Goal: Find contact information: Find contact information

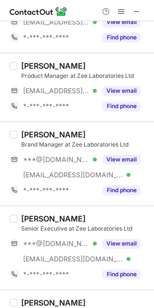
scroll to position [177, 0]
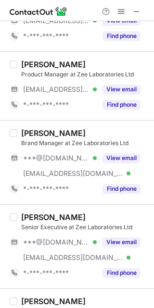
click at [27, 133] on div "Krish Sharma" at bounding box center [53, 133] width 64 height 10
copy div "Krish"
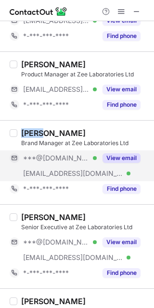
click at [123, 153] on button "View email" at bounding box center [121, 158] width 38 height 10
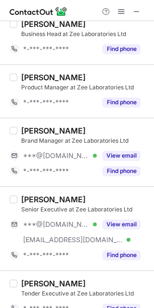
scroll to position [135, 0]
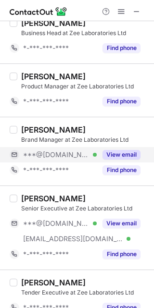
click at [126, 151] on button "View email" at bounding box center [121, 155] width 38 height 10
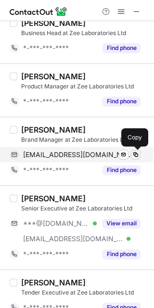
click at [138, 154] on span at bounding box center [136, 155] width 8 height 8
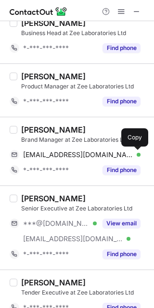
click at [38, 198] on div "[PERSON_NAME]" at bounding box center [53, 199] width 64 height 10
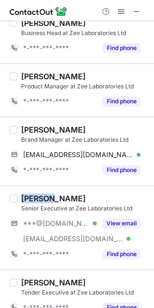
click at [38, 198] on div "Harshit Sharma" at bounding box center [53, 199] width 64 height 10
copy div "Harshit"
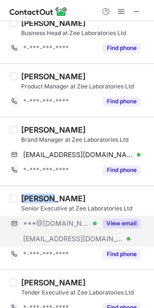
click at [131, 222] on button "View email" at bounding box center [121, 224] width 38 height 10
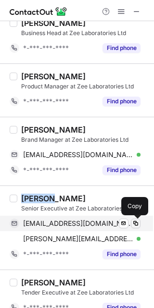
click at [139, 222] on span at bounding box center [136, 224] width 8 height 8
click at [136, 220] on span at bounding box center [136, 224] width 8 height 8
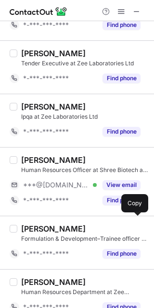
scroll to position [365, 0]
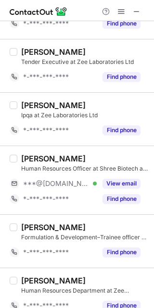
click at [43, 158] on div "Pãrvëëñ Kümãr" at bounding box center [53, 159] width 64 height 10
copy div "Pãrvëëñ"
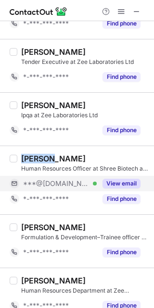
click at [123, 184] on button "View email" at bounding box center [121, 184] width 38 height 10
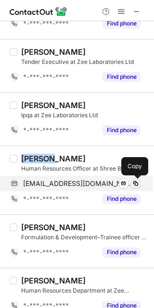
click at [137, 181] on span at bounding box center [136, 184] width 8 height 8
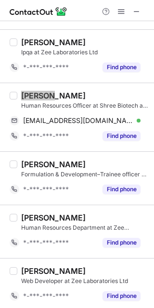
scroll to position [432, 0]
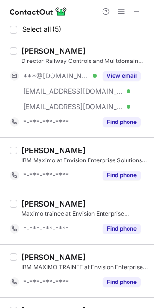
click at [37, 52] on div "[PERSON_NAME]" at bounding box center [53, 51] width 64 height 10
click at [37, 52] on div "Narendra Ashar" at bounding box center [53, 51] width 64 height 10
copy div "Narendra"
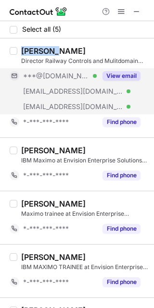
click at [123, 76] on button "View email" at bounding box center [121, 76] width 38 height 10
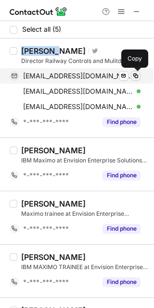
click at [136, 73] on span at bounding box center [136, 76] width 8 height 8
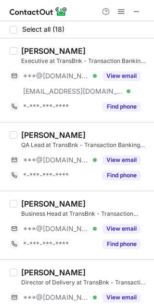
click at [38, 53] on div "[PERSON_NAME]" at bounding box center [53, 51] width 64 height 10
copy div "Swati"
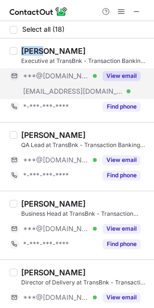
click at [120, 79] on button "View email" at bounding box center [121, 76] width 38 height 10
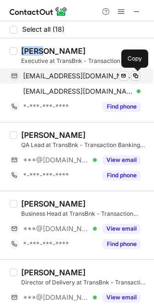
click at [136, 77] on span at bounding box center [136, 76] width 8 height 8
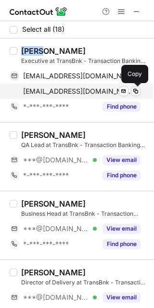
click at [133, 94] on span at bounding box center [136, 91] width 8 height 8
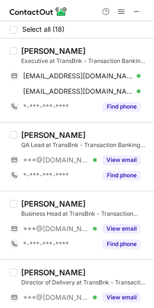
click at [39, 134] on div "[PERSON_NAME]" at bounding box center [53, 135] width 64 height 10
copy div "[PERSON_NAME]"
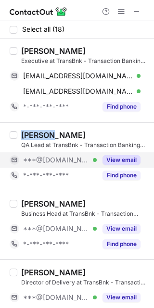
click at [119, 160] on button "View email" at bounding box center [121, 160] width 38 height 10
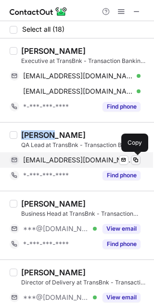
click at [135, 159] on span at bounding box center [136, 160] width 8 height 8
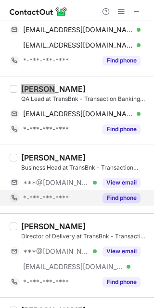
scroll to position [47, 0]
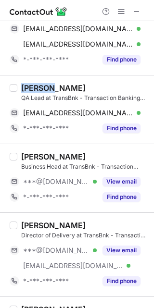
click at [53, 152] on div "[PERSON_NAME]" at bounding box center [53, 157] width 64 height 10
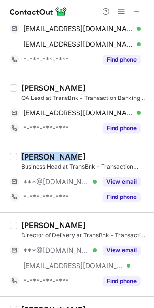
click at [53, 152] on div "[PERSON_NAME]" at bounding box center [53, 157] width 64 height 10
copy div "[PERSON_NAME]"
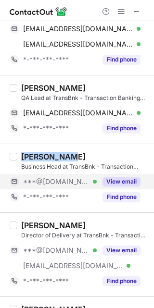
click at [125, 181] on button "View email" at bounding box center [121, 182] width 38 height 10
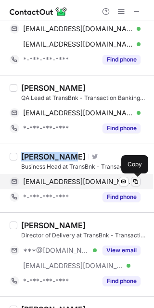
click at [139, 179] on span at bounding box center [136, 182] width 8 height 8
click at [135, 184] on span at bounding box center [136, 182] width 8 height 8
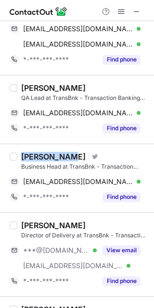
click at [32, 225] on div "[PERSON_NAME]" at bounding box center [53, 226] width 64 height 10
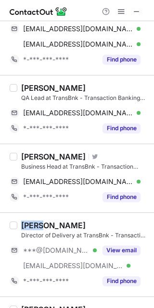
click at [32, 225] on div "[PERSON_NAME]" at bounding box center [53, 226] width 64 height 10
copy div "Ankit"
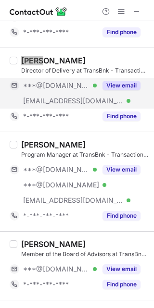
scroll to position [214, 0]
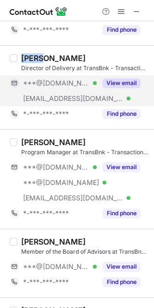
click at [133, 82] on button "View email" at bounding box center [121, 83] width 38 height 10
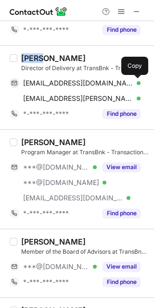
click at [133, 82] on span at bounding box center [136, 83] width 8 height 8
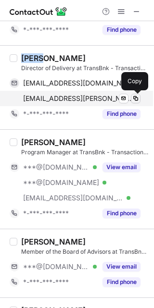
click at [139, 100] on span at bounding box center [136, 99] width 8 height 8
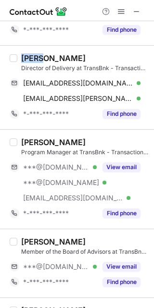
click at [34, 145] on div "[PERSON_NAME]" at bounding box center [53, 142] width 64 height 10
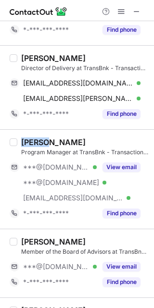
click at [34, 145] on div "[PERSON_NAME]" at bounding box center [53, 142] width 64 height 10
copy div "Anurag"
click at [34, 145] on div "[PERSON_NAME]" at bounding box center [53, 142] width 64 height 10
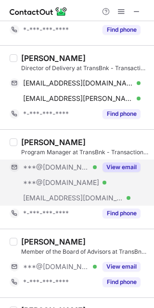
click at [119, 166] on button "View email" at bounding box center [121, 167] width 38 height 10
